Goal: Task Accomplishment & Management: Manage account settings

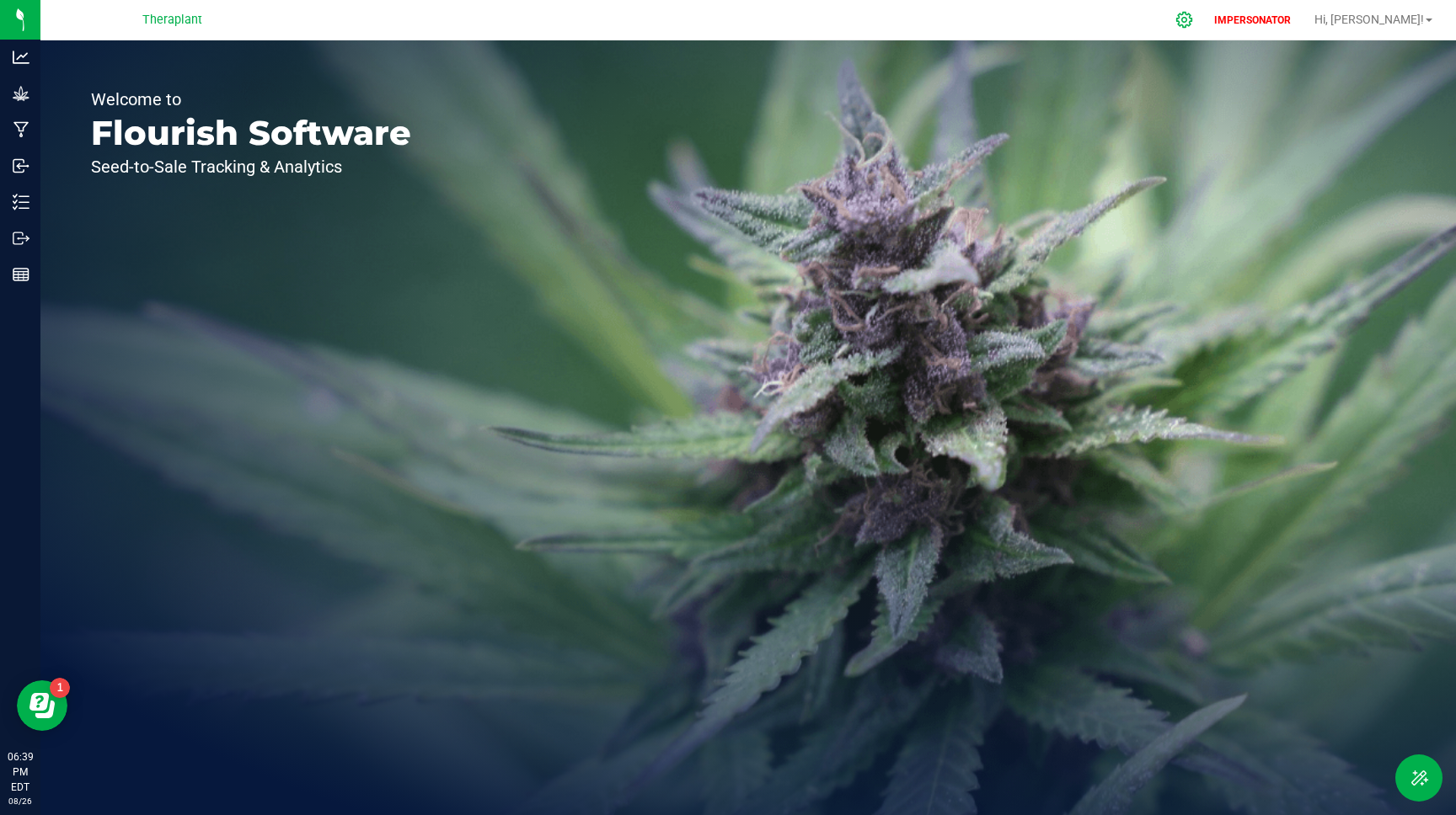
click at [1193, 15] on icon at bounding box center [1184, 20] width 18 height 18
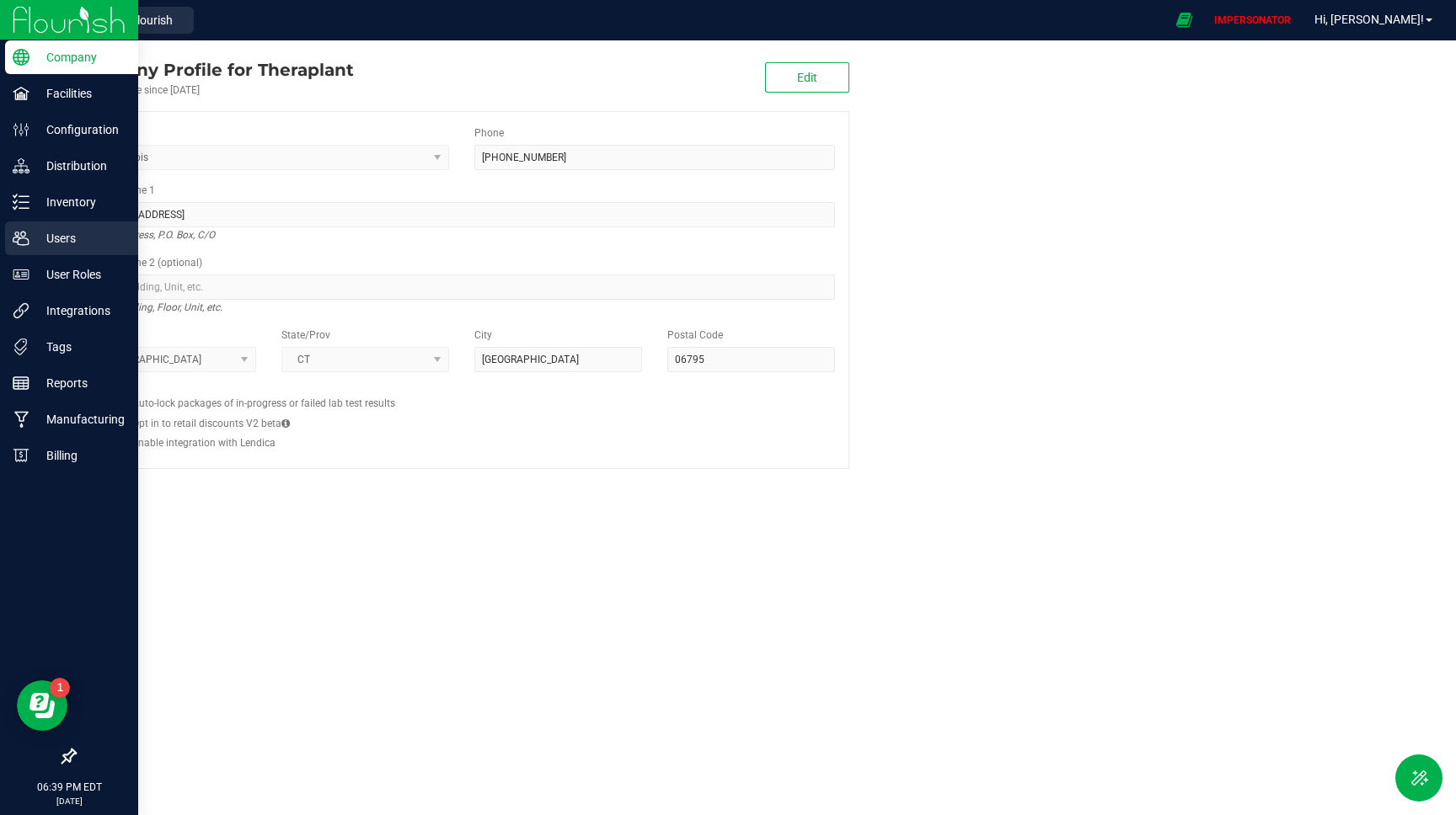
click at [66, 241] on p "Users" at bounding box center [80, 238] width 101 height 21
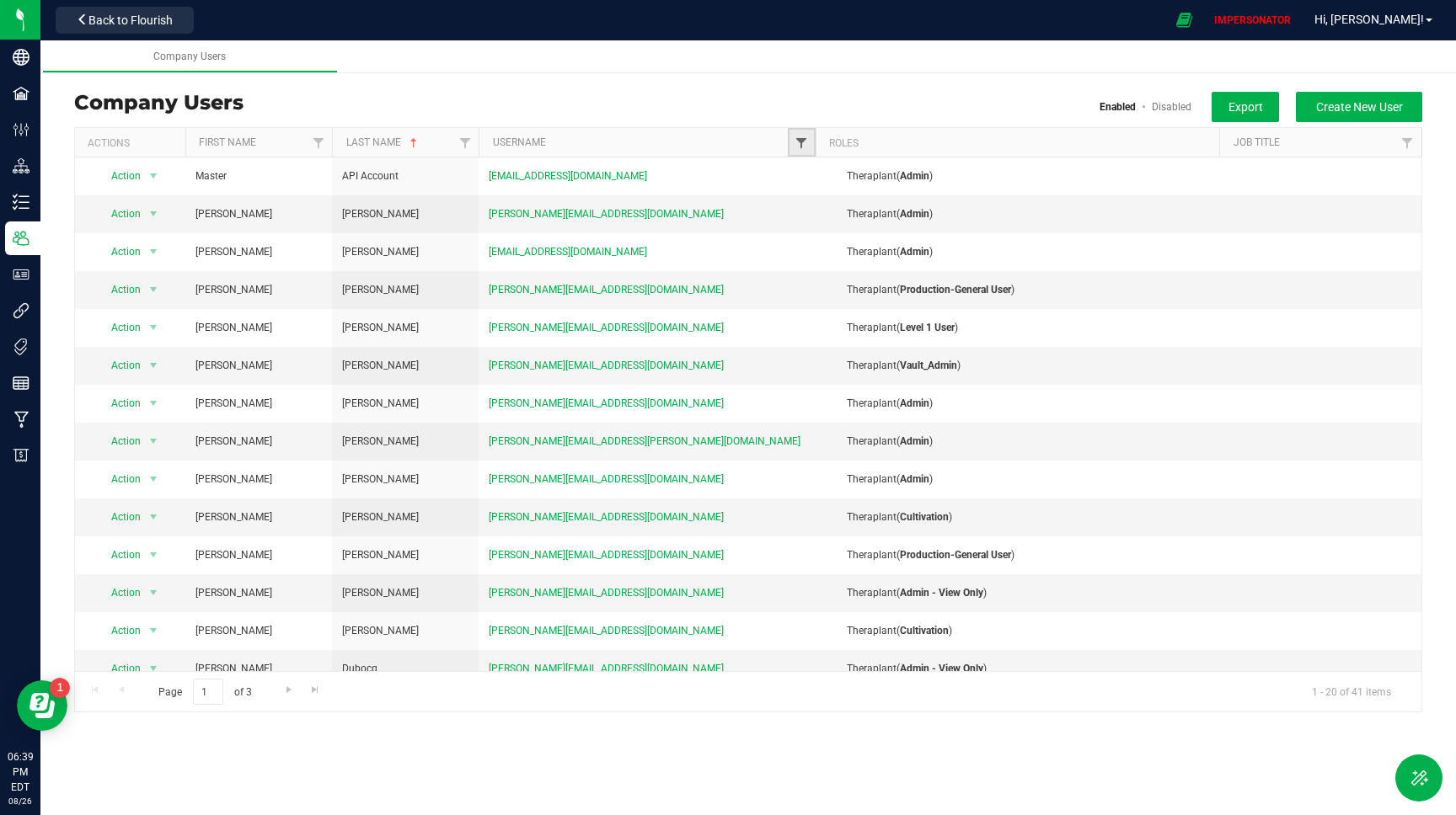
click at [807, 138] on span "Filter" at bounding box center [801, 143] width 13 height 13
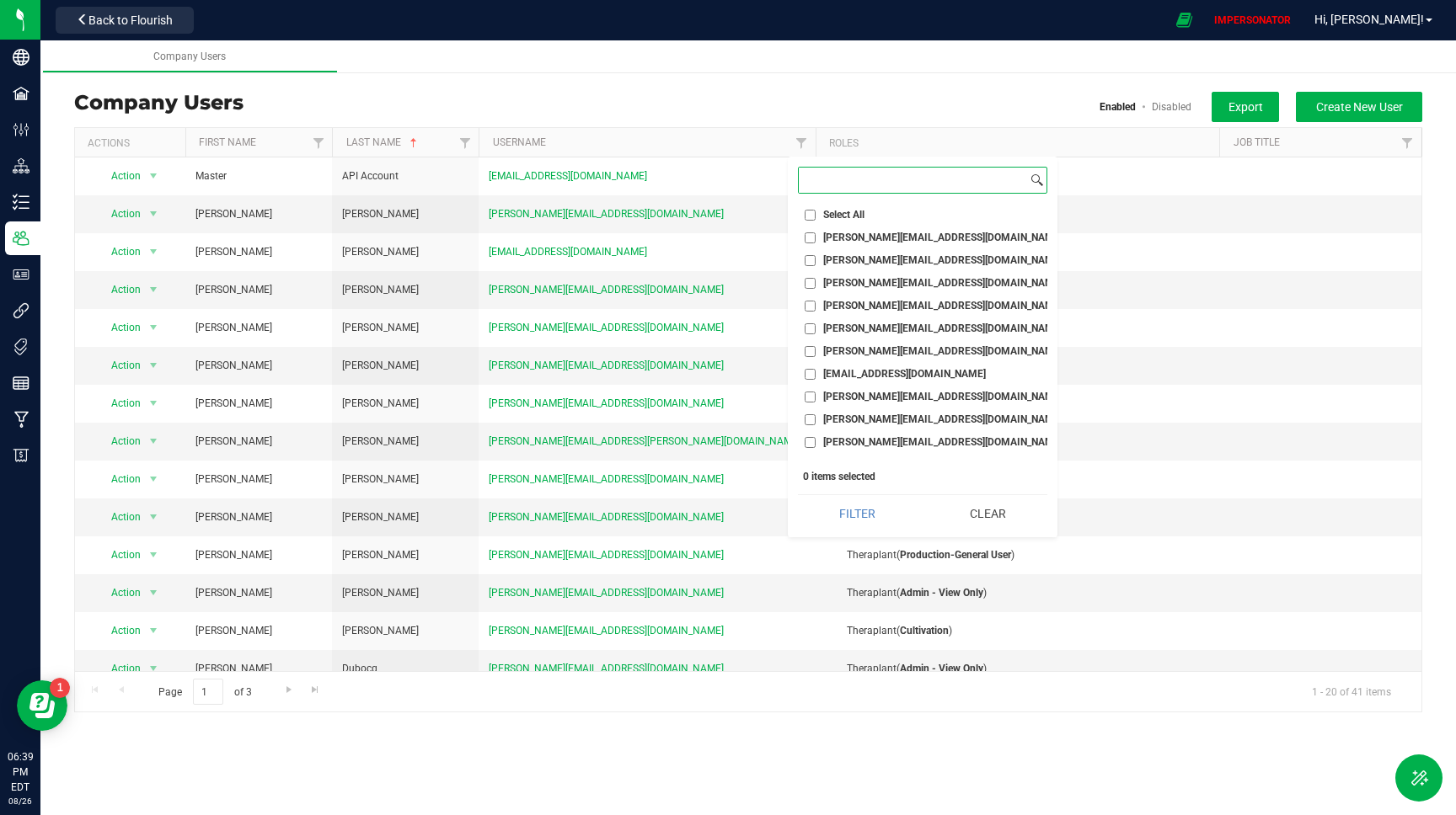
click at [837, 182] on input at bounding box center [913, 179] width 228 height 24
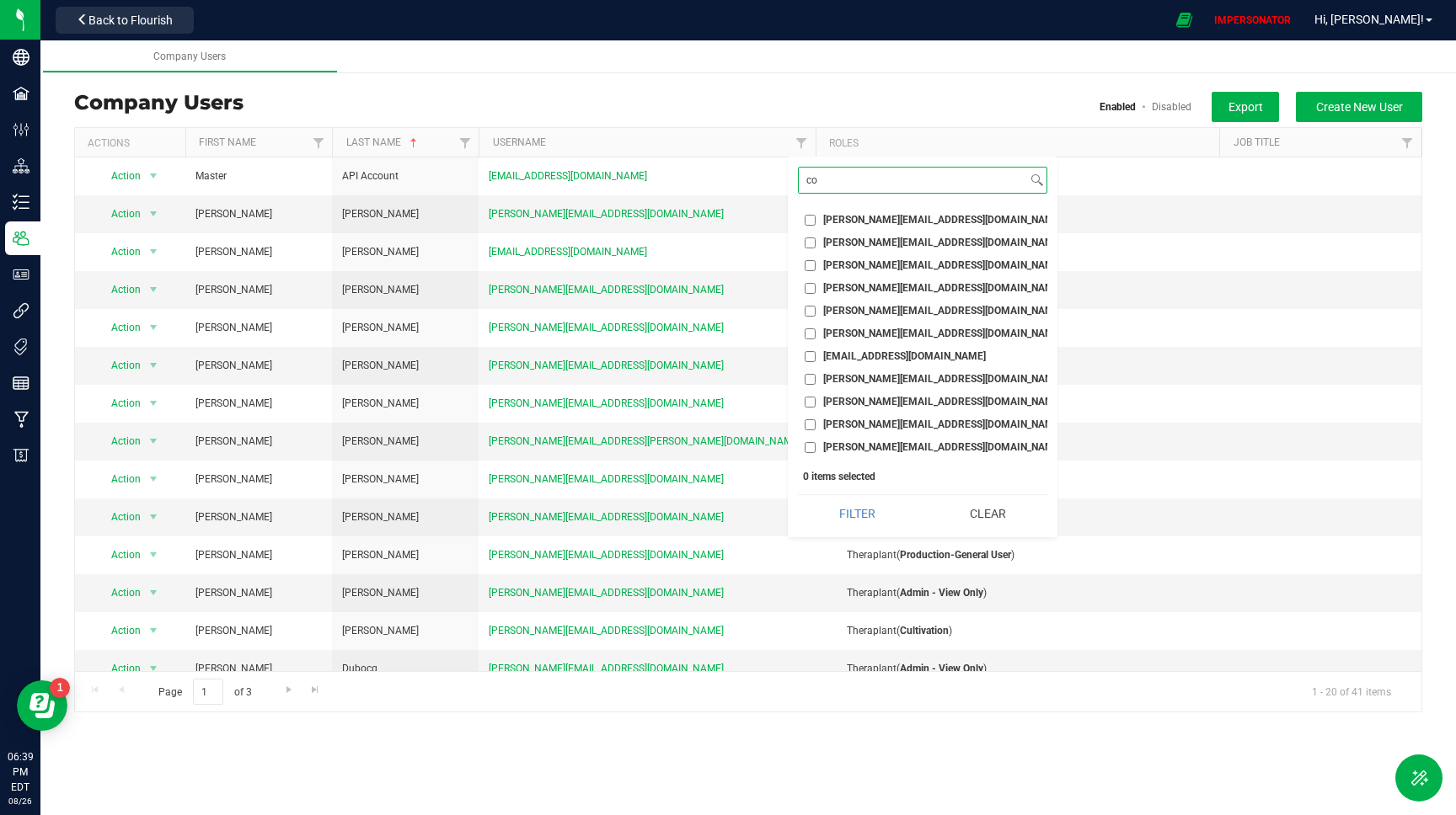
type input "c"
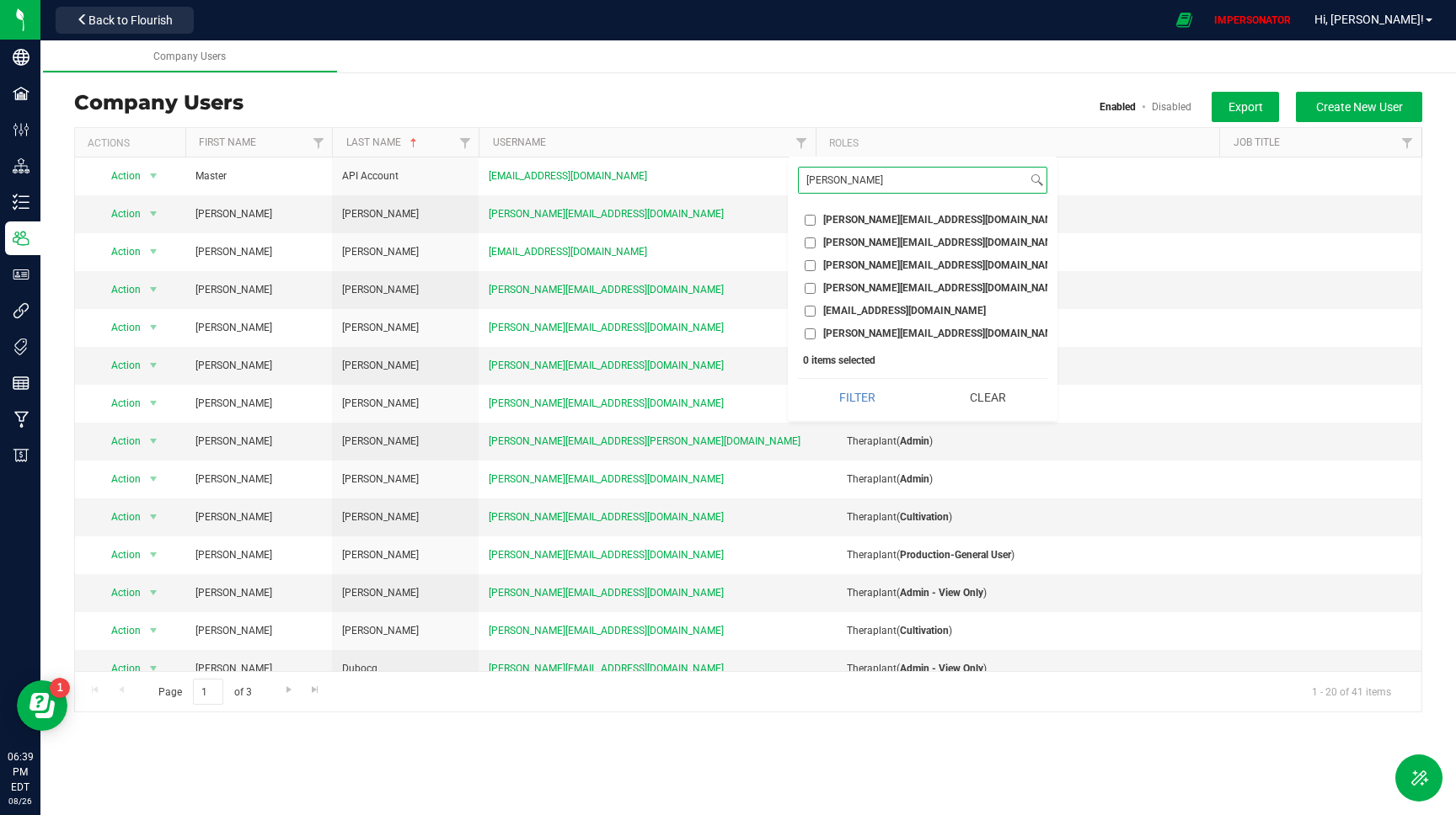
type input "j."
click at [812, 222] on input "j.comeau@theraplant.com" at bounding box center [810, 220] width 11 height 11
checkbox input "true"
click at [828, 396] on button "Filter" at bounding box center [857, 397] width 119 height 37
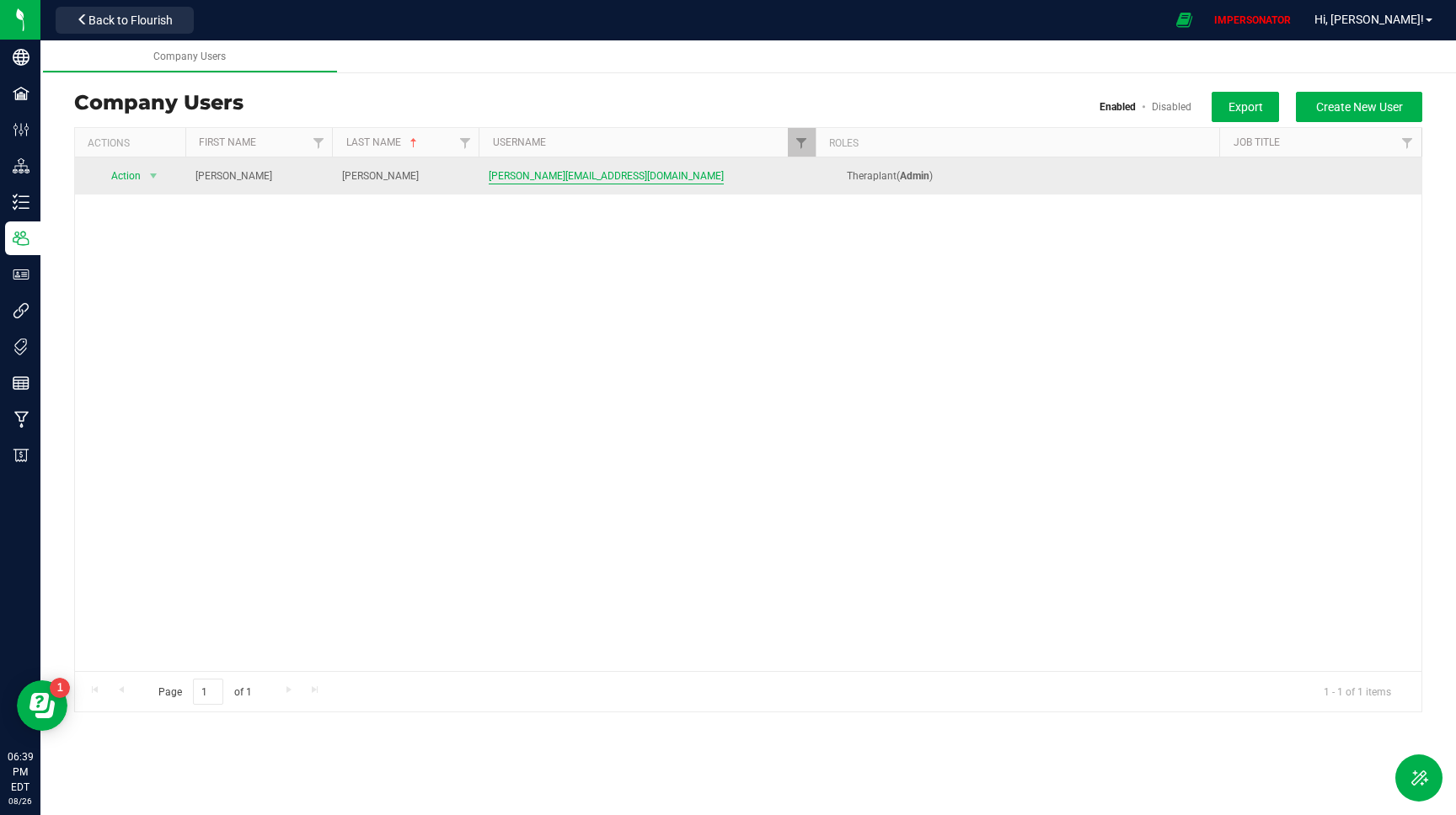
click at [582, 172] on span "j.comeau@theraplant.com" at bounding box center [606, 176] width 235 height 16
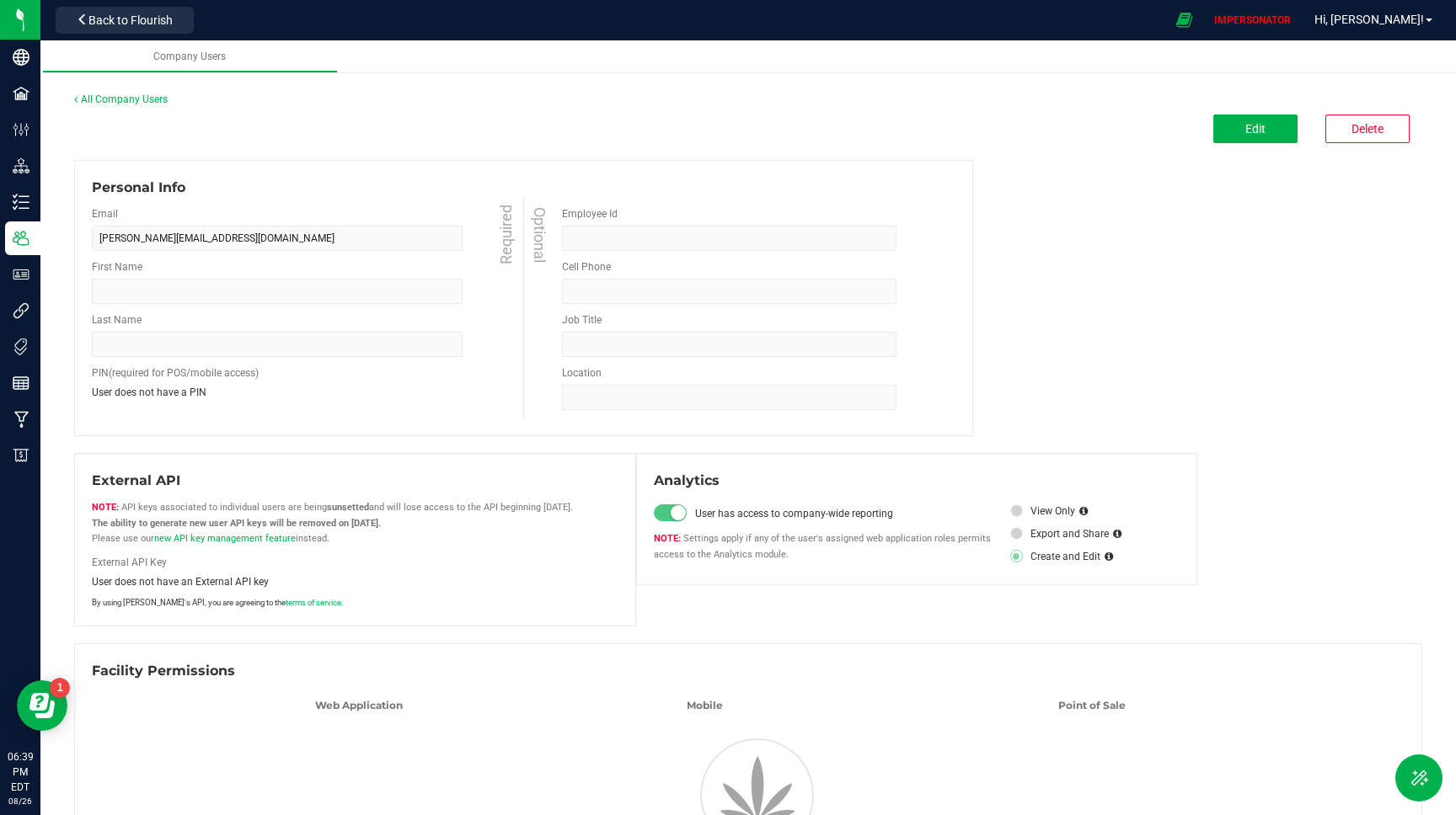
type input "Jacob"
type input "Comeau"
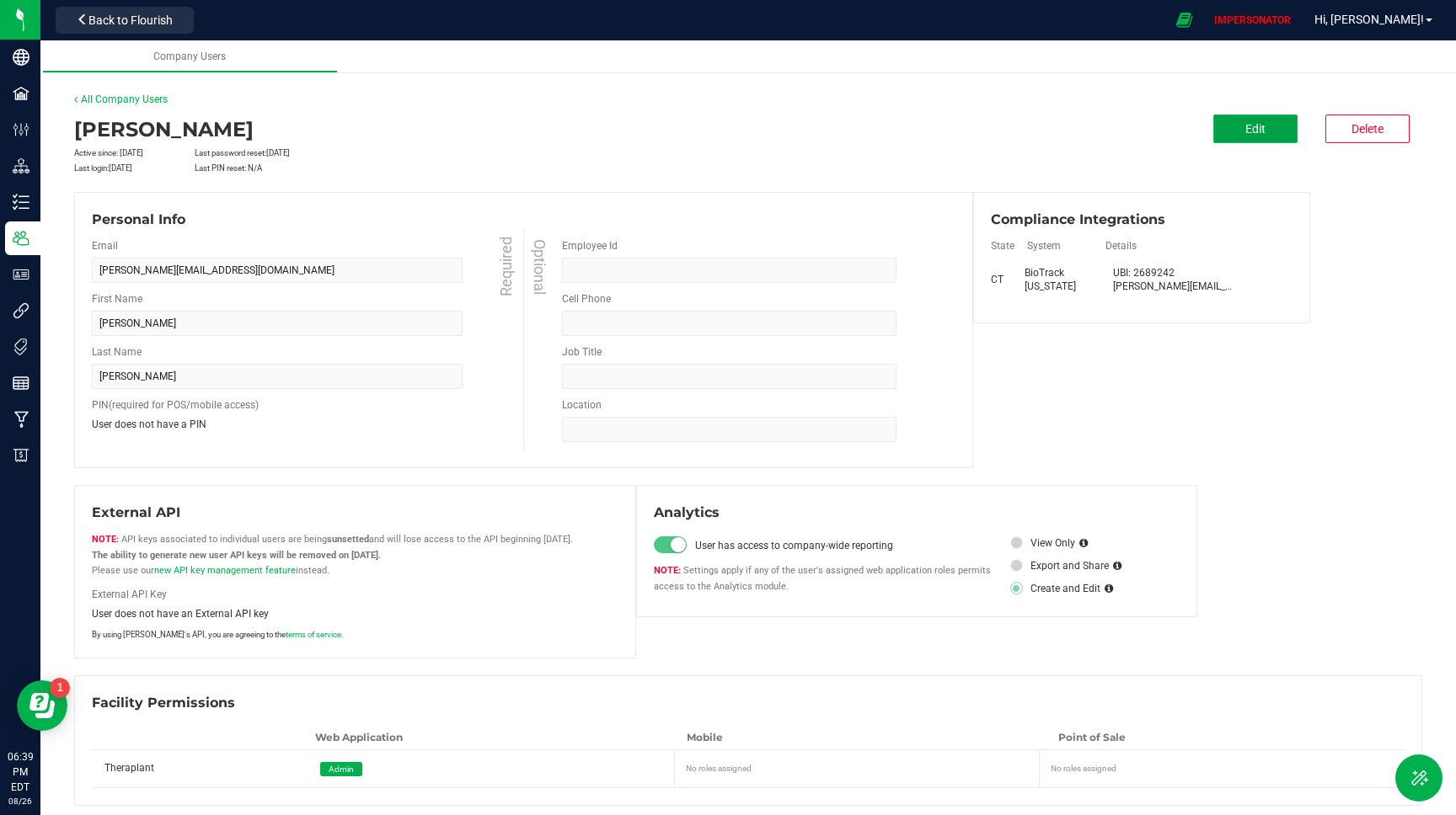
click at [1244, 135] on button "Edit" at bounding box center [1256, 129] width 84 height 29
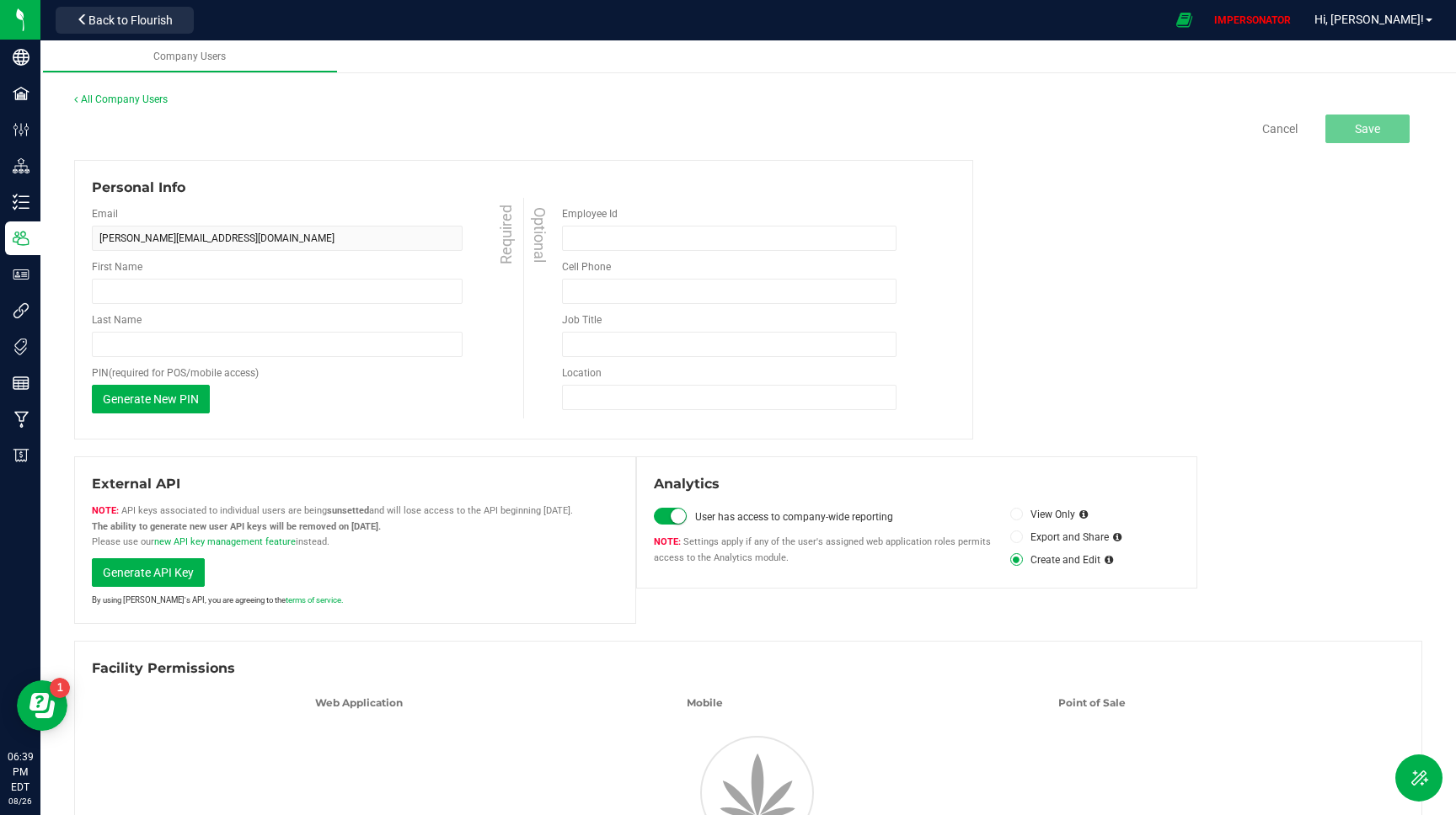
type input "Jacob"
type input "Comeau"
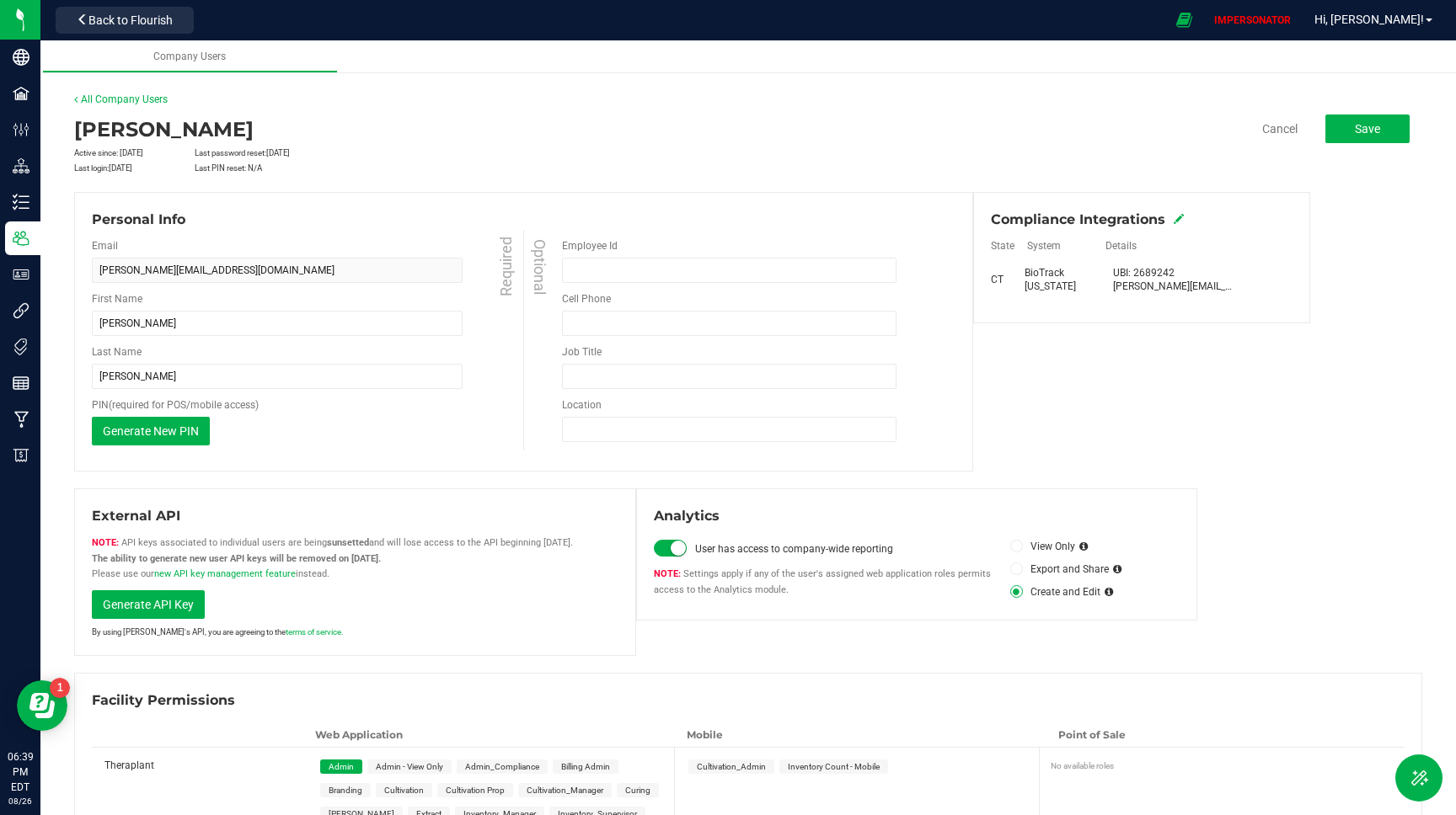
click at [1180, 216] on icon at bounding box center [1179, 218] width 10 height 10
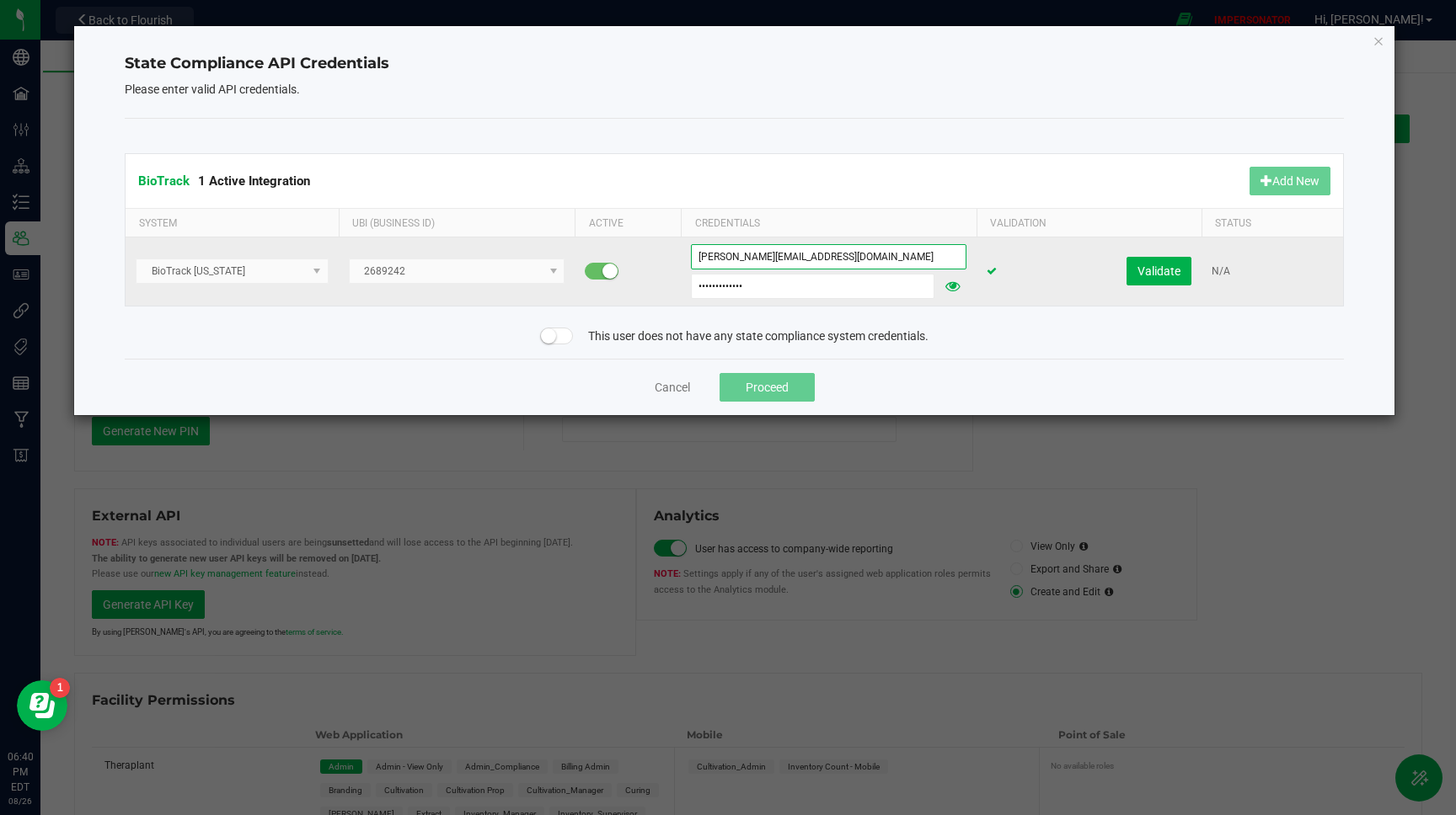
drag, startPoint x: 833, startPoint y: 253, endPoint x: 677, endPoint y: 250, distance: 156.0
click at [677, 250] on tr "BioTrack Connecticut 2689242 j.comeau@theraplant.com Theraplant23! Validate N/A" at bounding box center [734, 272] width 1217 height 68
click at [958, 287] on icon at bounding box center [952, 286] width 16 height 12
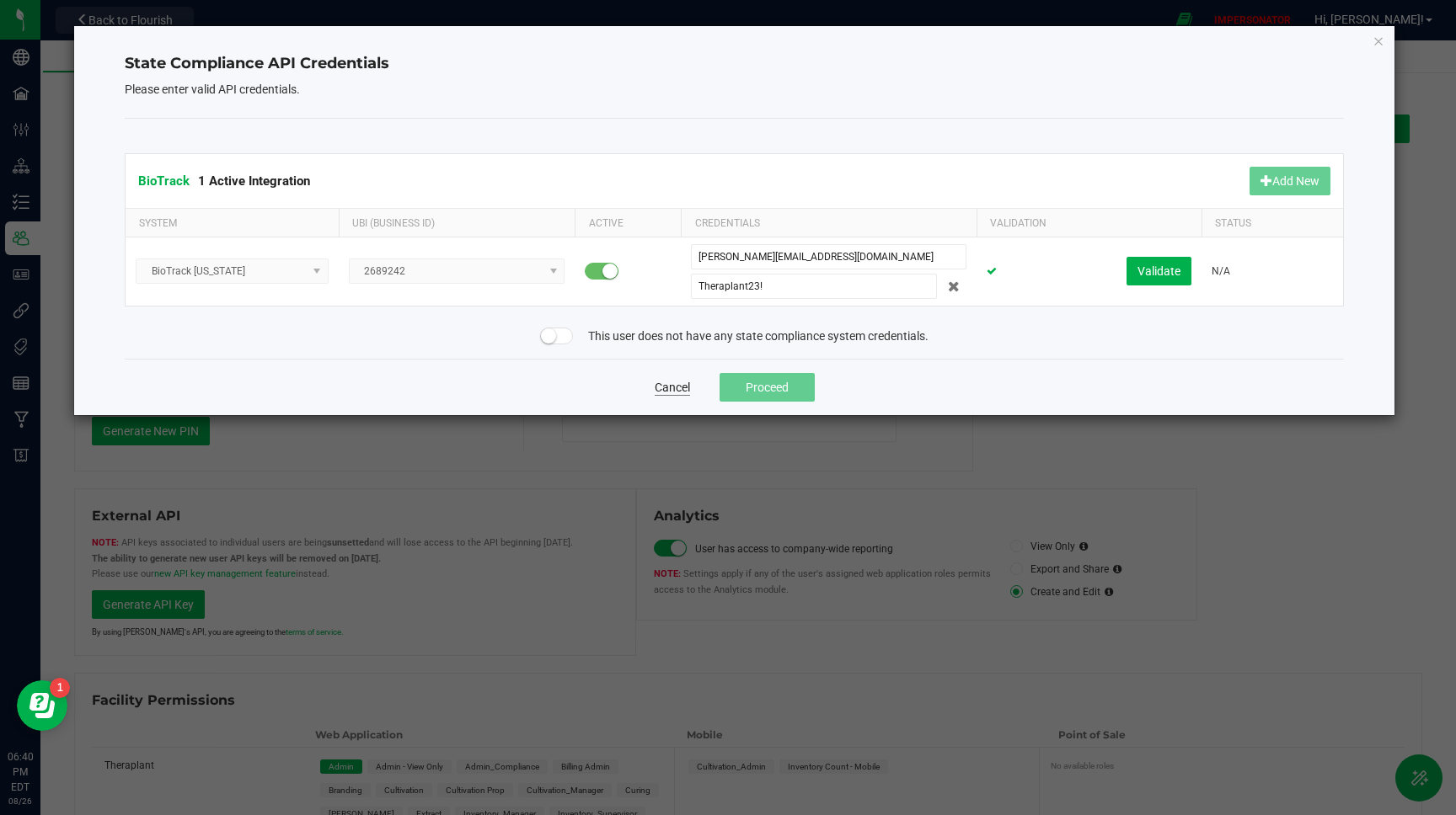
click at [673, 386] on button "Cancel" at bounding box center [673, 387] width 36 height 17
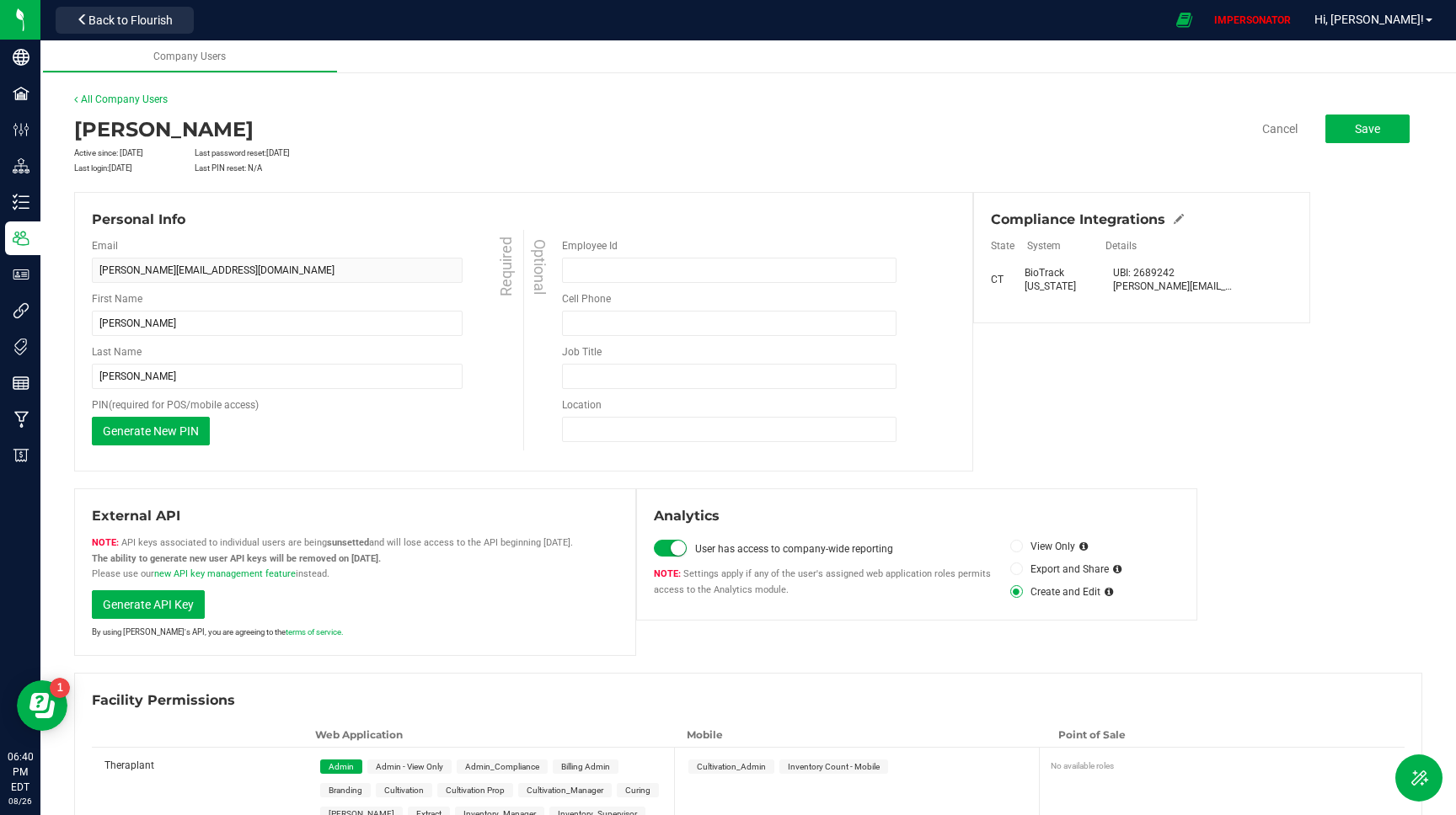
click at [136, 91] on div "Theraplant Users j.comeau@theraplant.com Edit All Company Users Jacob Comeau Ac…" at bounding box center [748, 506] width 1416 height 863
click at [145, 93] on div "All Company Users" at bounding box center [748, 99] width 1348 height 15
